Goal: Information Seeking & Learning: Learn about a topic

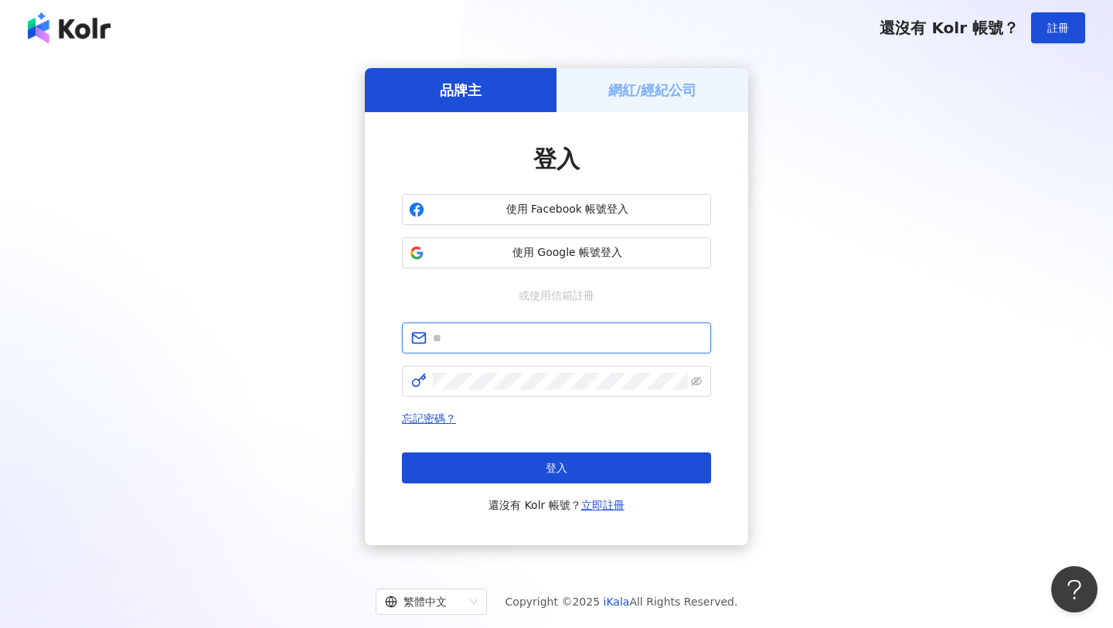
click at [582, 336] on input "text" at bounding box center [567, 337] width 269 height 17
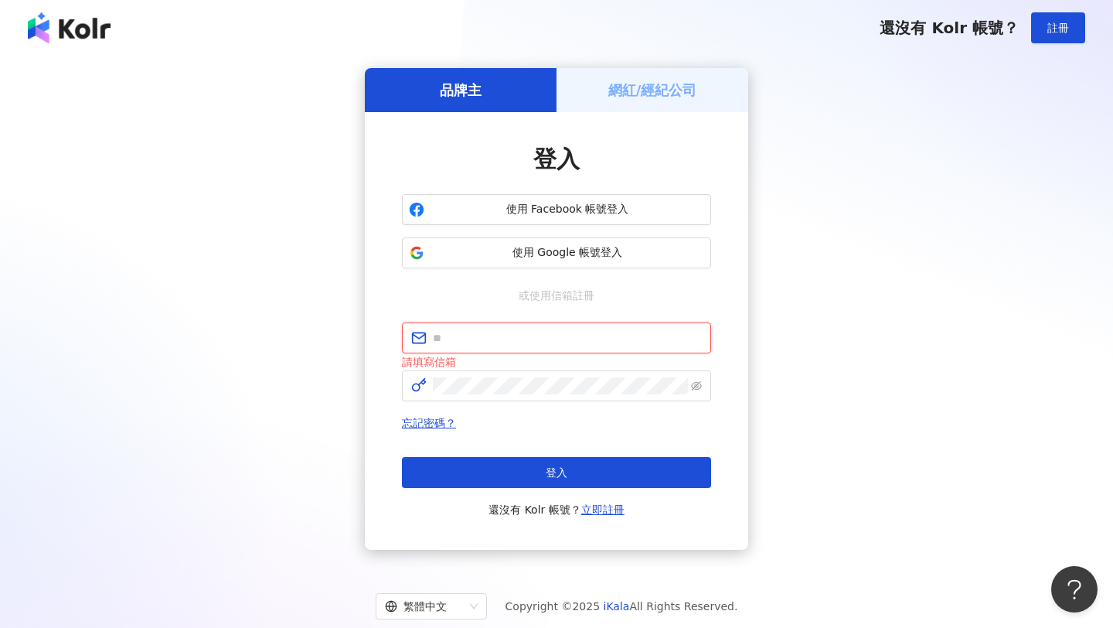
type input "**********"
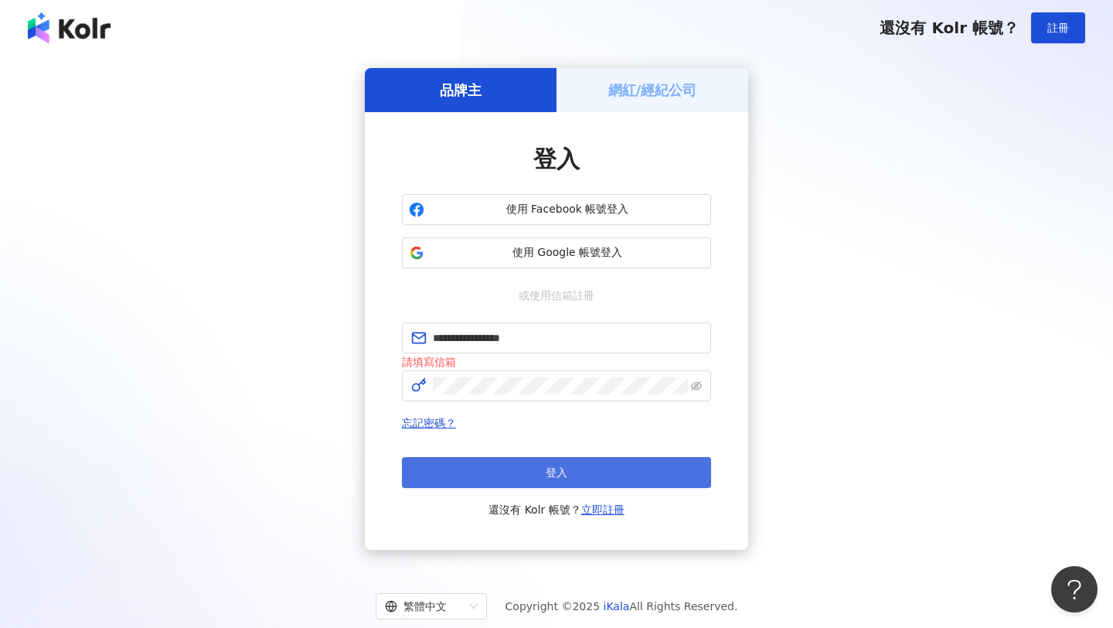
click at [584, 473] on button "登入" at bounding box center [556, 472] width 309 height 31
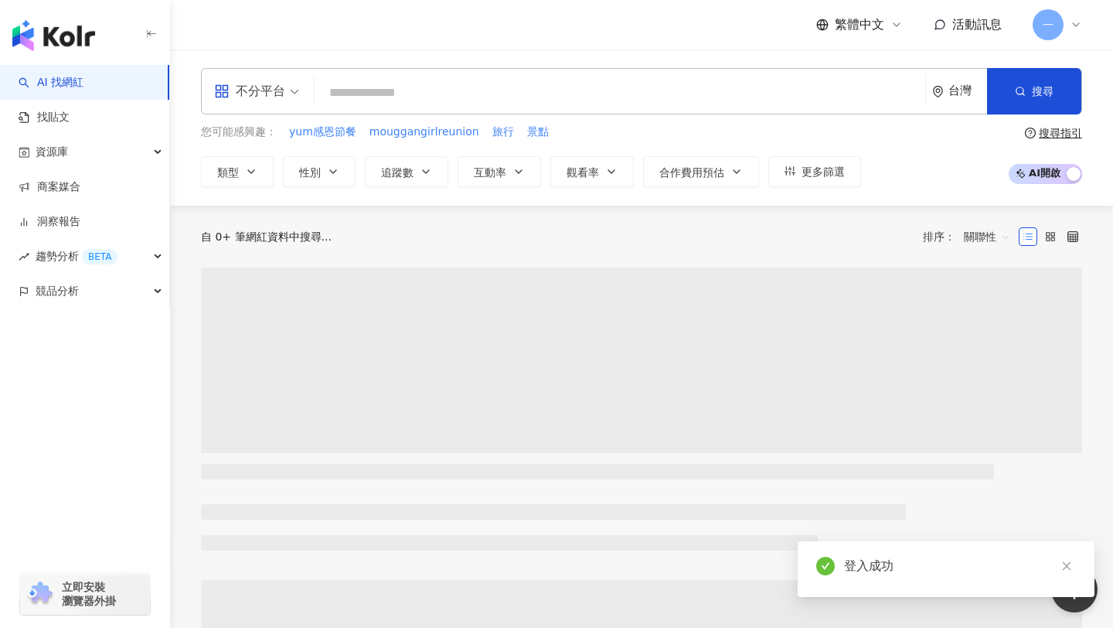
click at [519, 103] on input "search" at bounding box center [620, 92] width 598 height 29
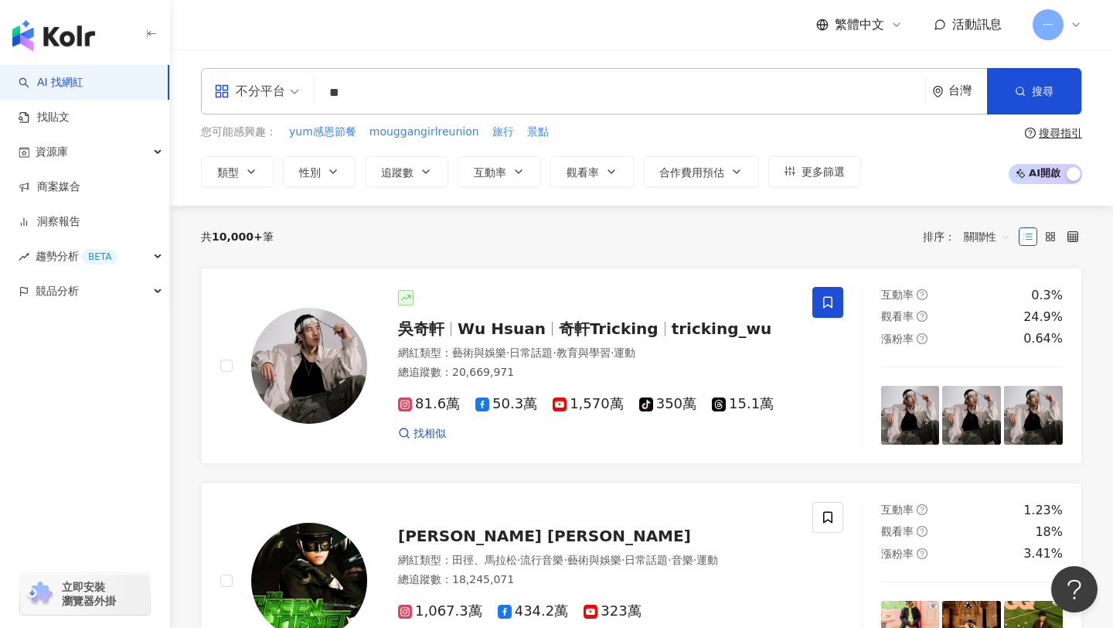
type input "**"
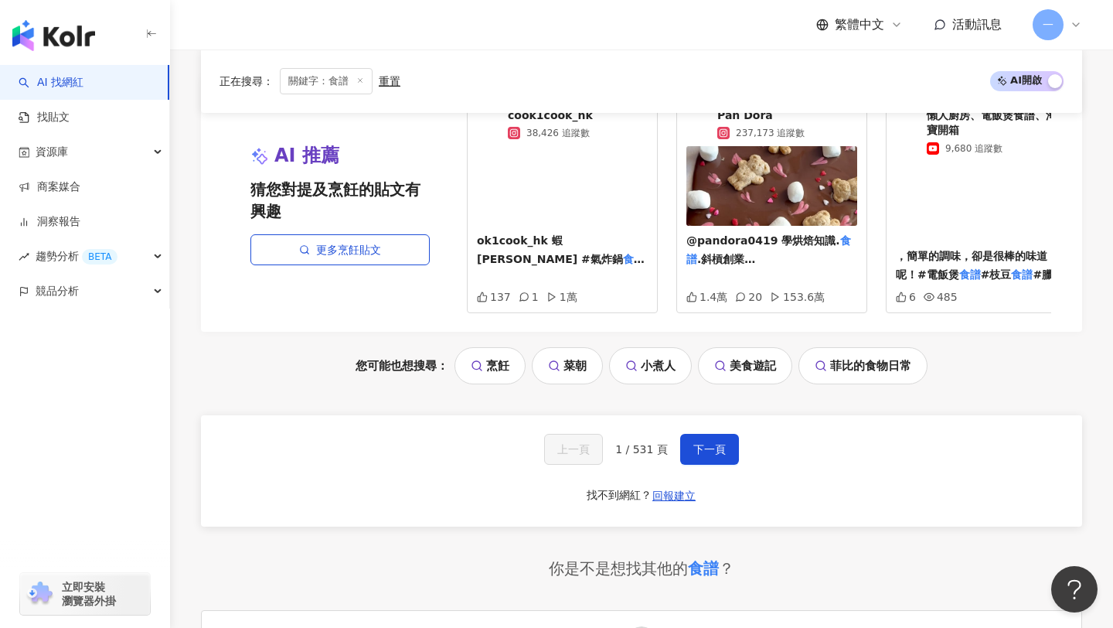
scroll to position [3292, 0]
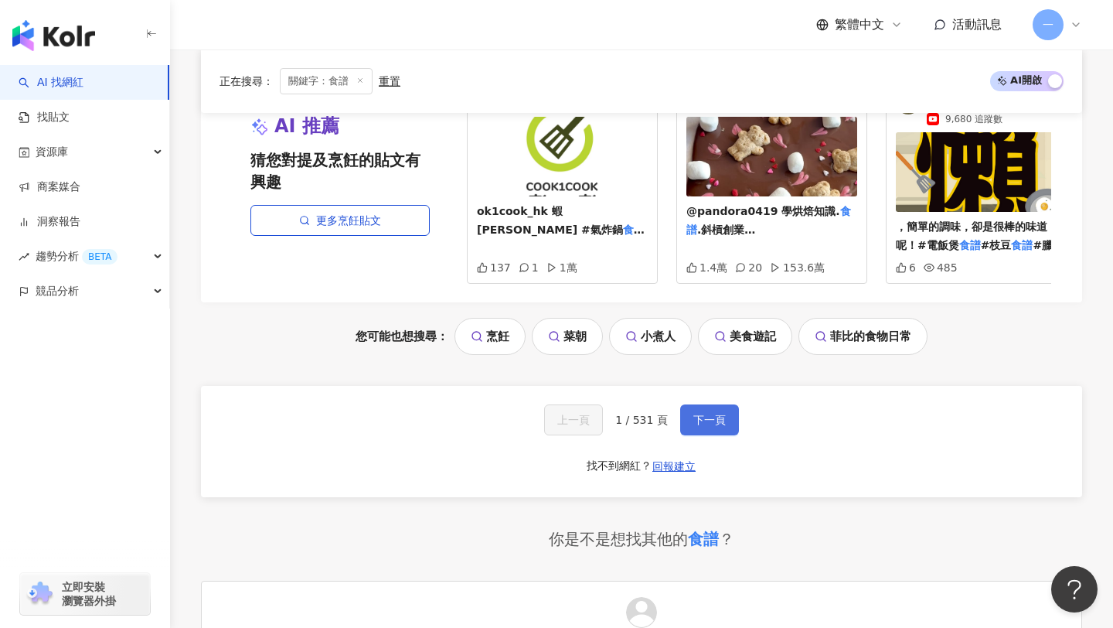
click at [698, 414] on span "下一頁" at bounding box center [710, 420] width 32 height 12
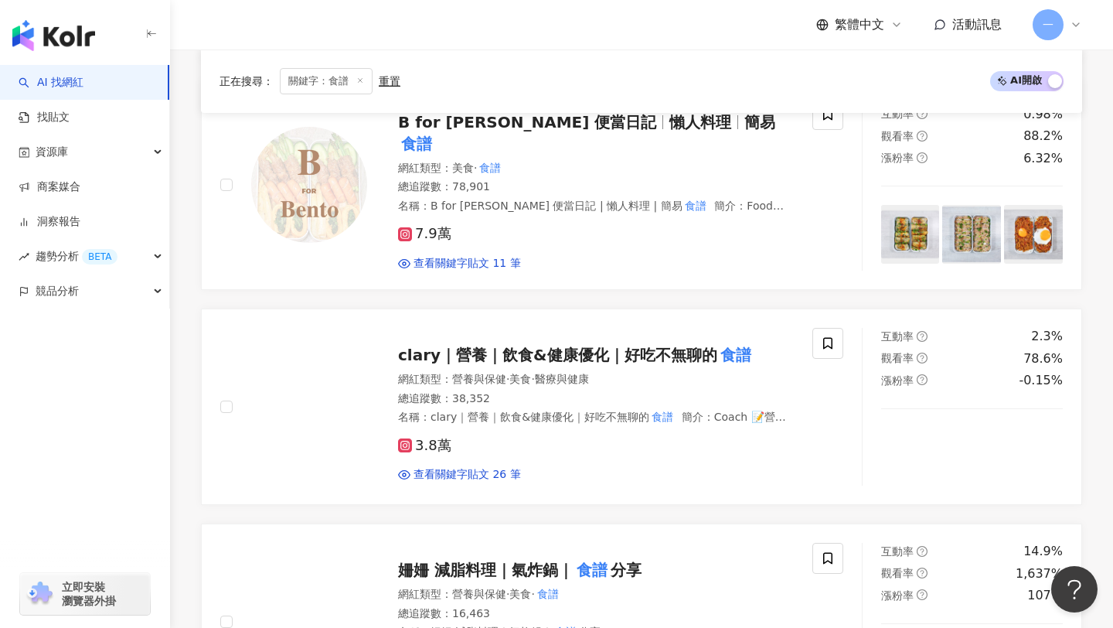
scroll to position [2544, 0]
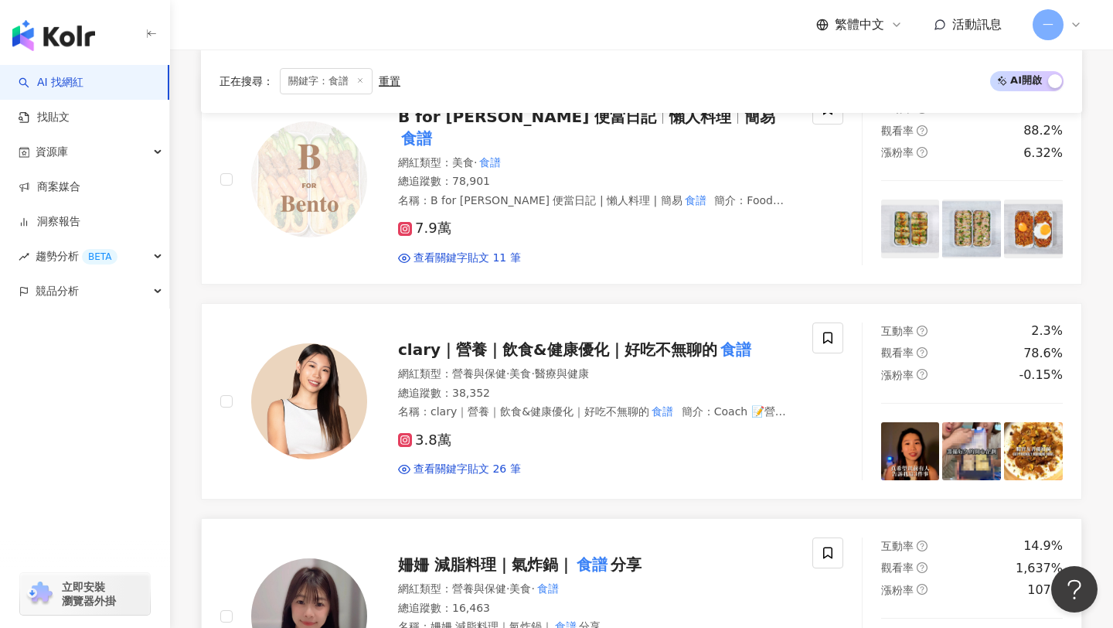
click at [571, 555] on span "姍姍 減脂料理｜氣炸鍋｜" at bounding box center [486, 564] width 176 height 19
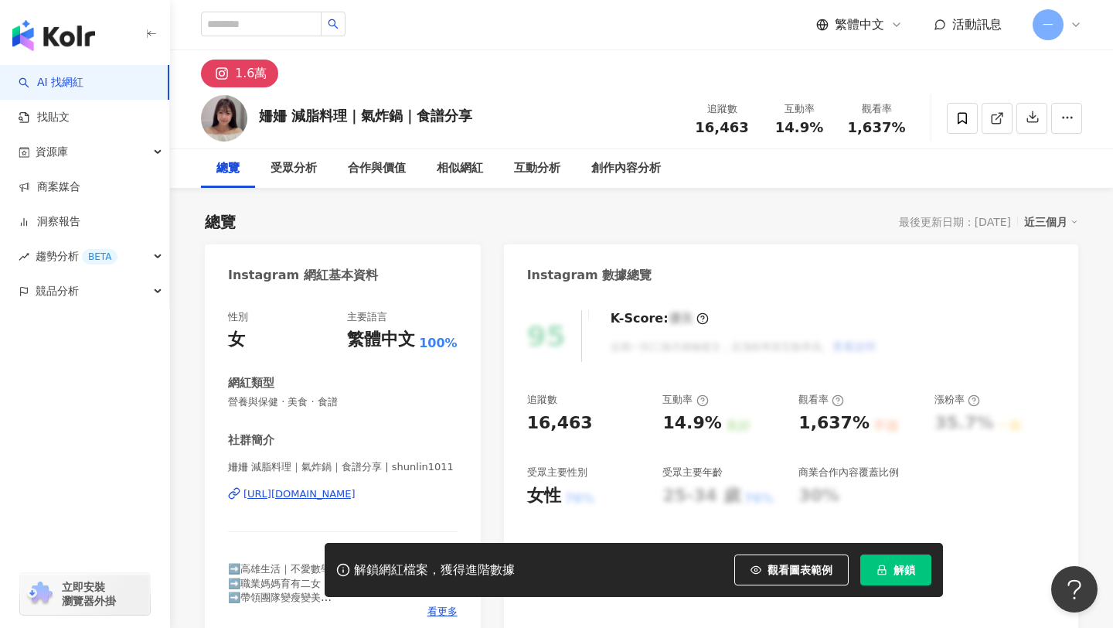
click at [356, 492] on div "[URL][DOMAIN_NAME]" at bounding box center [300, 494] width 112 height 14
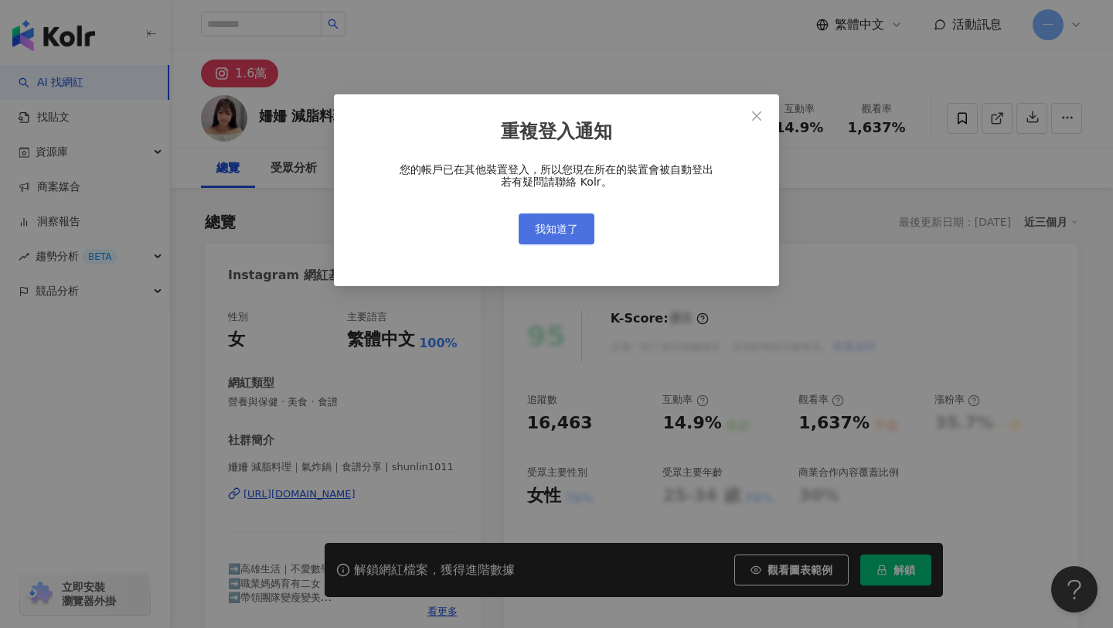
click at [549, 225] on span "我知道了" at bounding box center [556, 229] width 43 height 12
